Goal: Use online tool/utility: Utilize a website feature to perform a specific function

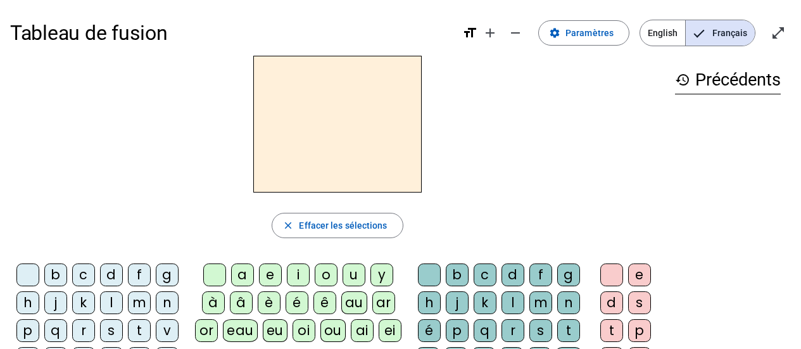
scroll to position [58, 0]
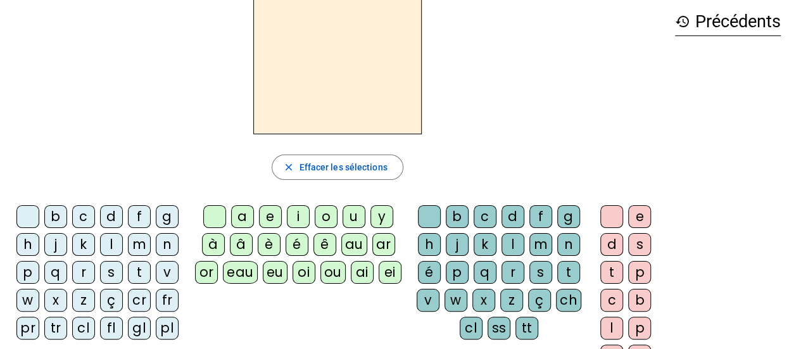
click at [58, 250] on div "j" at bounding box center [55, 244] width 23 height 23
click at [352, 245] on div "au" at bounding box center [354, 244] width 26 height 23
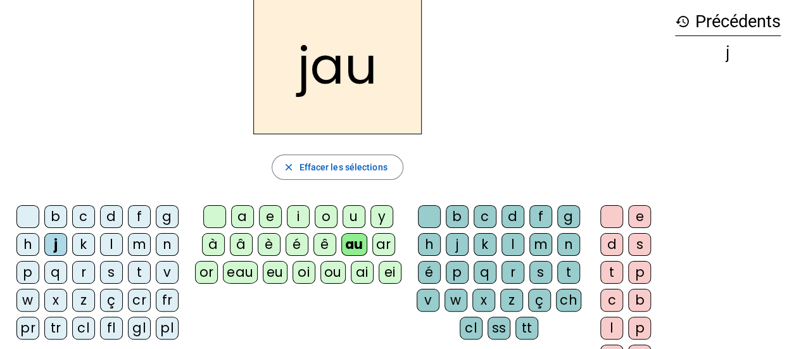
click at [568, 246] on div "n" at bounding box center [569, 244] width 23 height 23
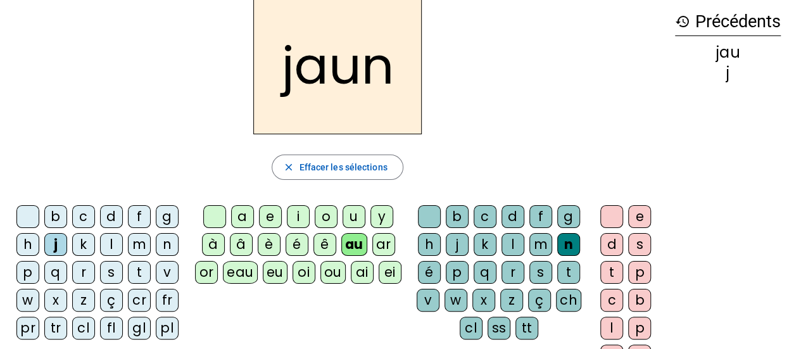
click at [637, 215] on div "e" at bounding box center [640, 216] width 23 height 23
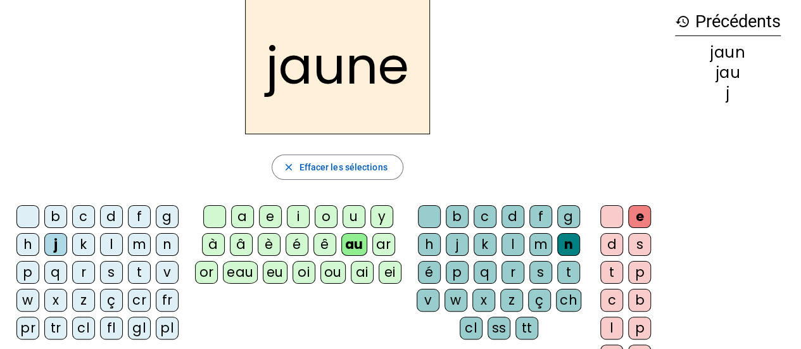
click at [264, 85] on h2 "jaune" at bounding box center [337, 65] width 185 height 137
click at [131, 213] on div "f" at bounding box center [139, 216] width 23 height 23
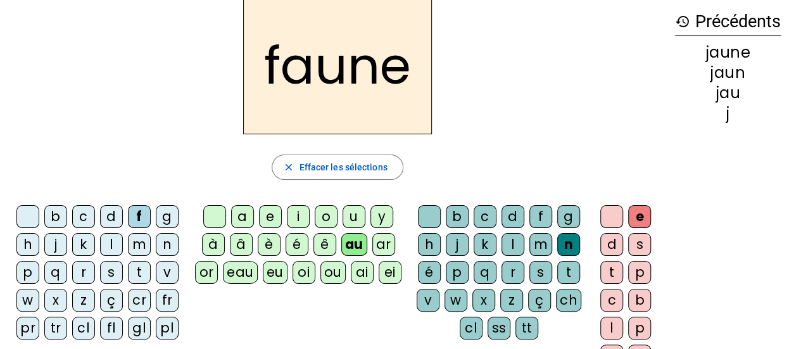
click at [147, 268] on div "t" at bounding box center [139, 272] width 23 height 23
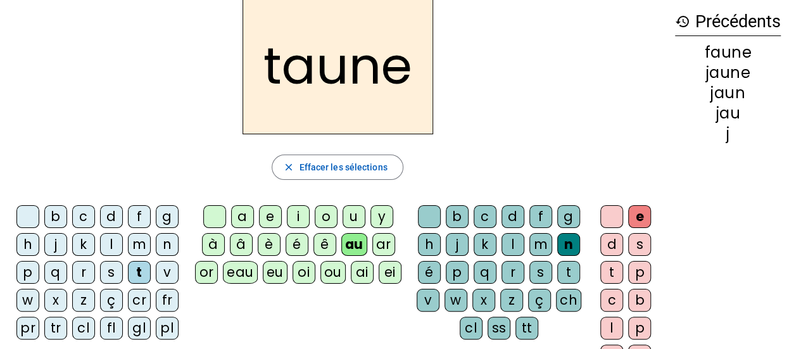
click at [136, 220] on div "f" at bounding box center [139, 216] width 23 height 23
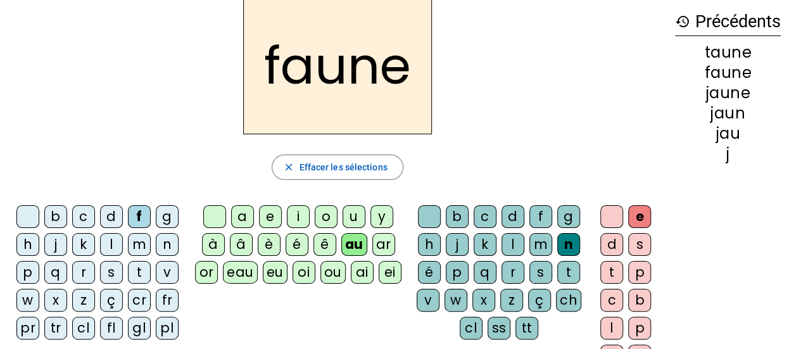
click at [566, 271] on div "t" at bounding box center [569, 272] width 23 height 23
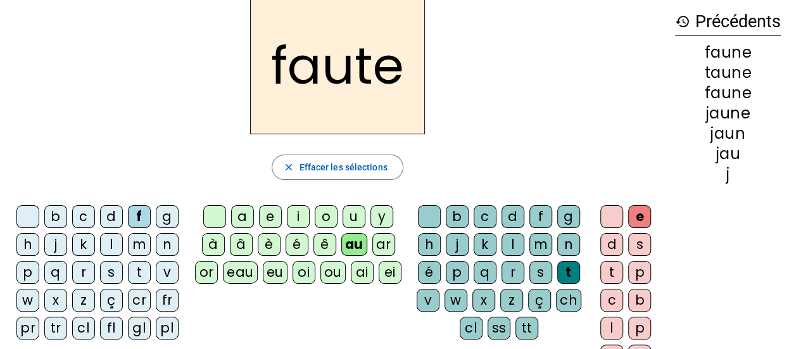
click at [110, 267] on div "s" at bounding box center [111, 272] width 23 height 23
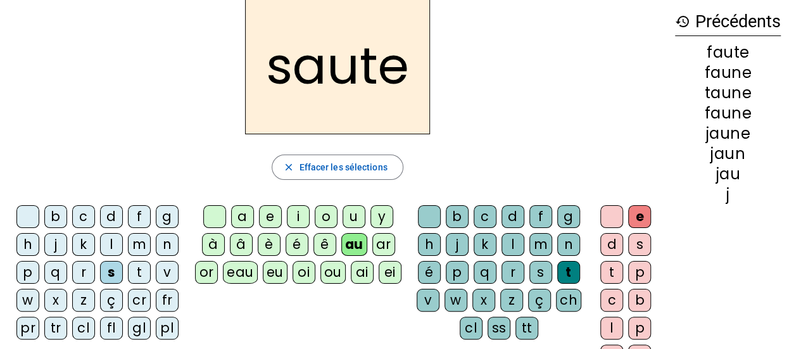
click at [26, 241] on div "h" at bounding box center [27, 244] width 23 height 23
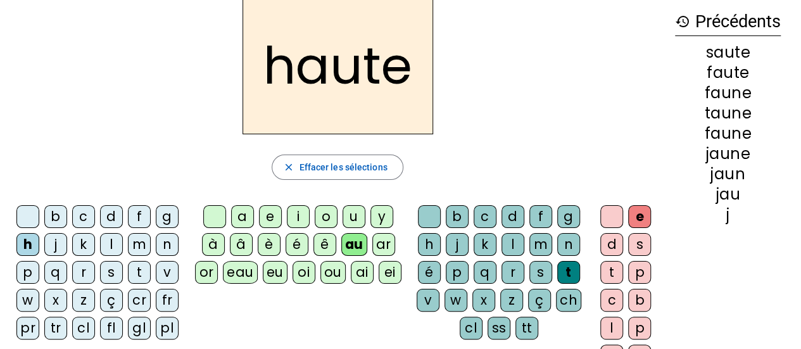
click at [641, 224] on div "e" at bounding box center [640, 216] width 23 height 23
click at [608, 215] on div at bounding box center [612, 216] width 23 height 23
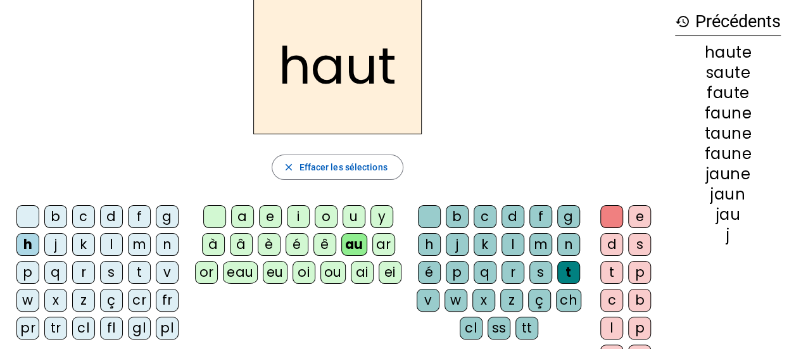
click at [112, 272] on div "s" at bounding box center [111, 272] width 23 height 23
